Goal: Information Seeking & Learning: Learn about a topic

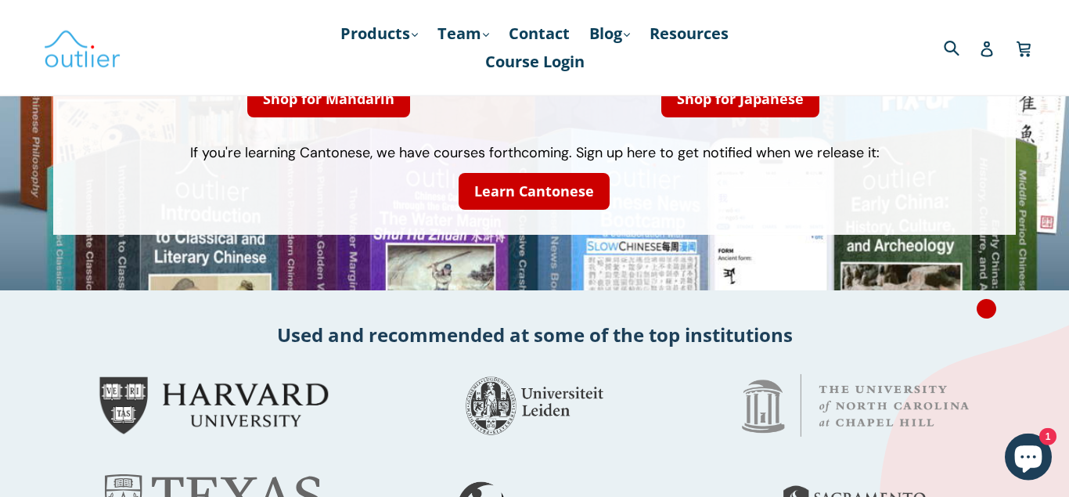
scroll to position [232, 0]
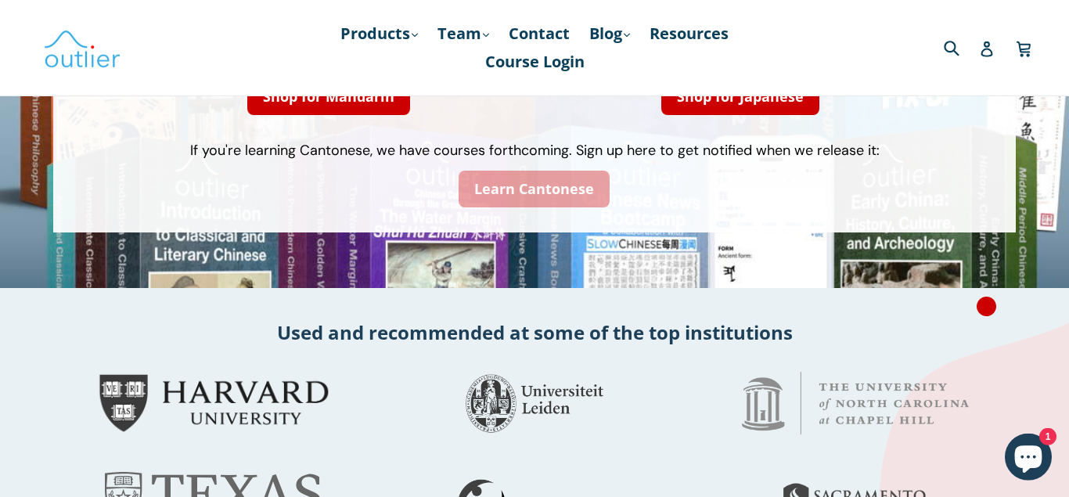
click at [502, 196] on link "Learn Cantonese" at bounding box center [534, 189] width 151 height 37
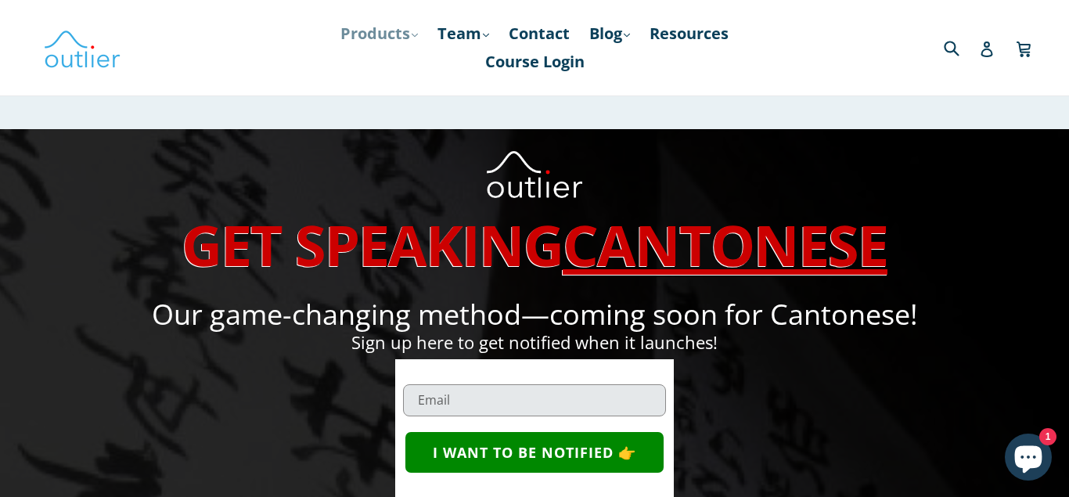
click at [363, 35] on link "Products .cls-1{fill:#231f20} expand" at bounding box center [379, 34] width 93 height 28
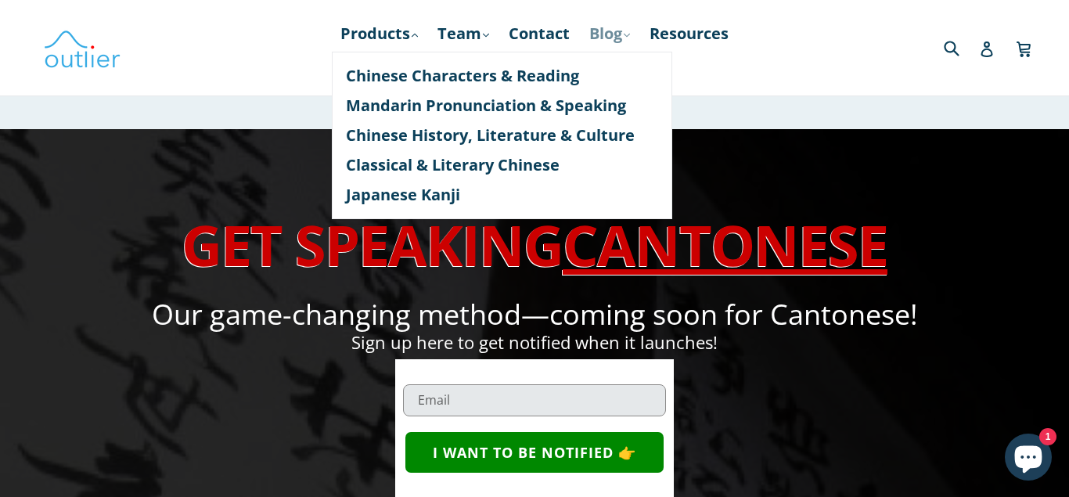
click at [624, 27] on link "Blog .cls-1{fill:#231f20} expand" at bounding box center [609, 34] width 56 height 28
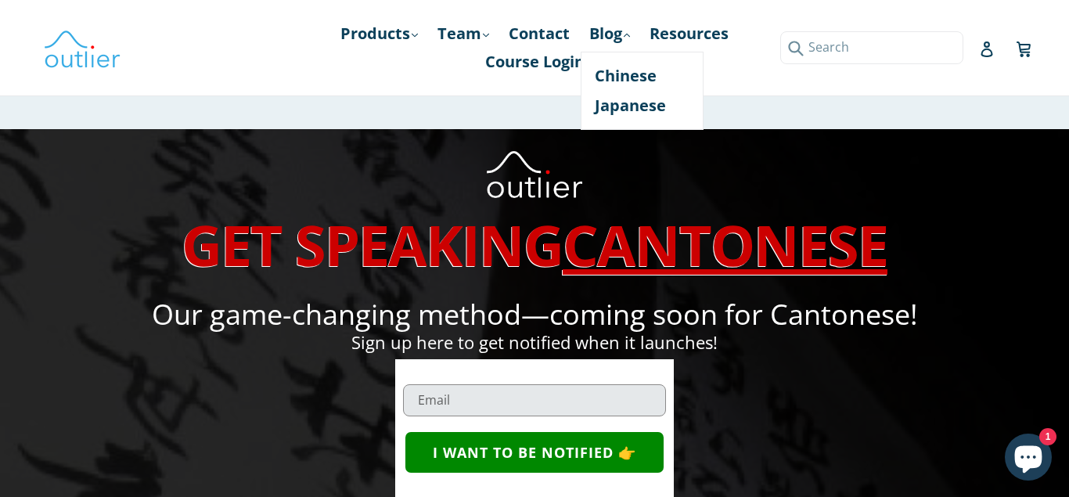
click at [946, 39] on input "Search" at bounding box center [871, 47] width 183 height 32
type input "cantonese"
click at [780, 31] on button "Submit" at bounding box center [793, 47] width 26 height 32
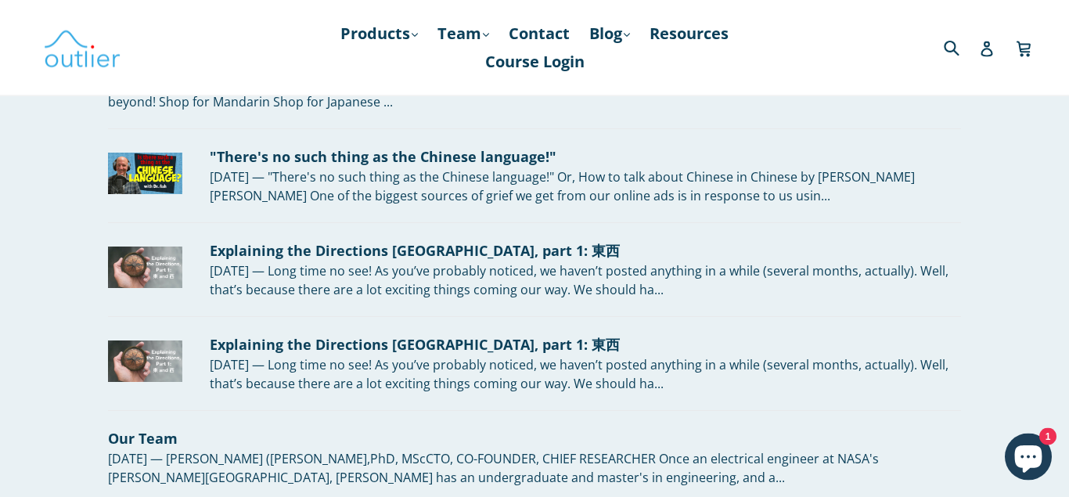
scroll to position [538, 0]
